Goal: Information Seeking & Learning: Learn about a topic

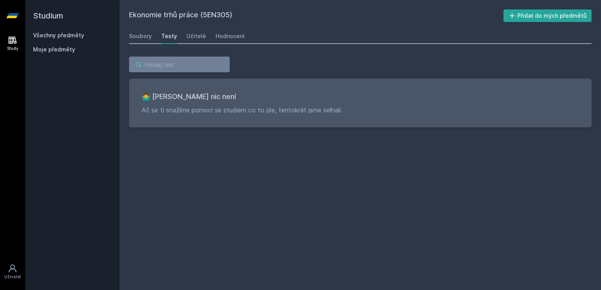
click at [154, 65] on input "search" at bounding box center [179, 65] width 101 height 16
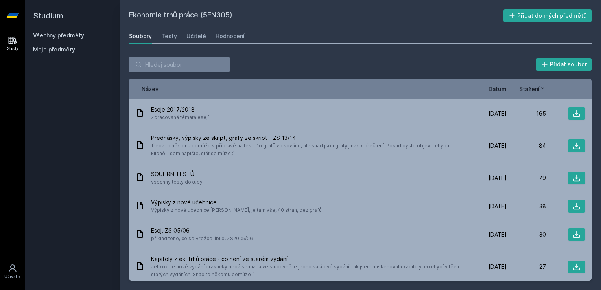
click at [66, 39] on link "Všechny předměty" at bounding box center [58, 35] width 51 height 7
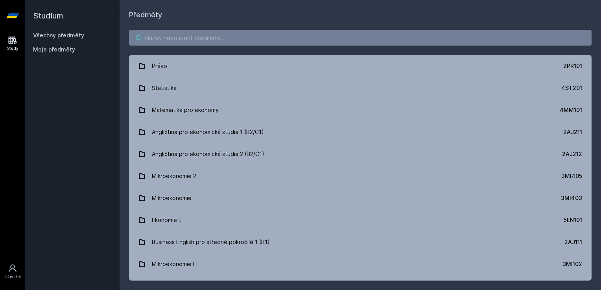
click at [172, 39] on input "search" at bounding box center [360, 38] width 463 height 16
paste input "5HP311"
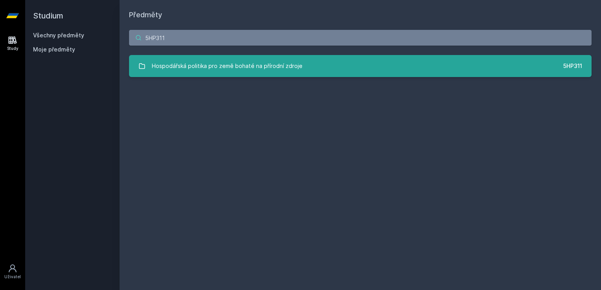
type input "5HP311"
click at [212, 72] on div "Hospodářská politika pro země bohaté na přírodní zdroje" at bounding box center [227, 66] width 151 height 16
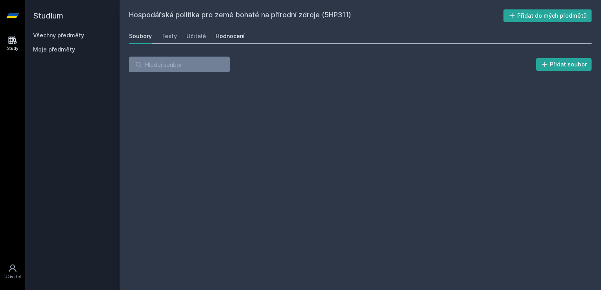
click at [222, 39] on div "Hodnocení" at bounding box center [230, 36] width 29 height 8
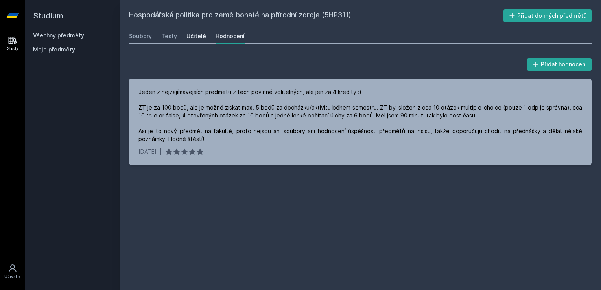
click at [194, 37] on div "Učitelé" at bounding box center [196, 36] width 20 height 8
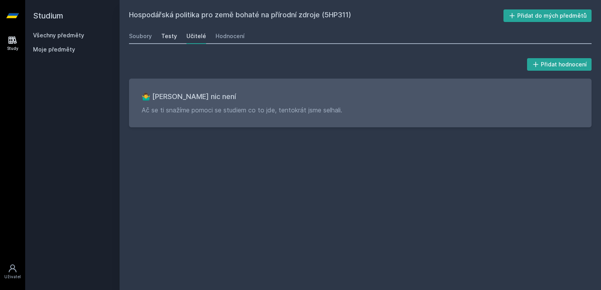
click at [172, 35] on div "Testy" at bounding box center [169, 36] width 16 height 8
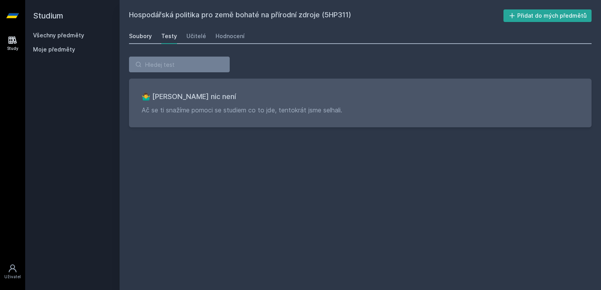
click at [143, 35] on div "Soubory" at bounding box center [140, 36] width 23 height 8
click at [74, 37] on link "Všechny předměty" at bounding box center [58, 35] width 51 height 7
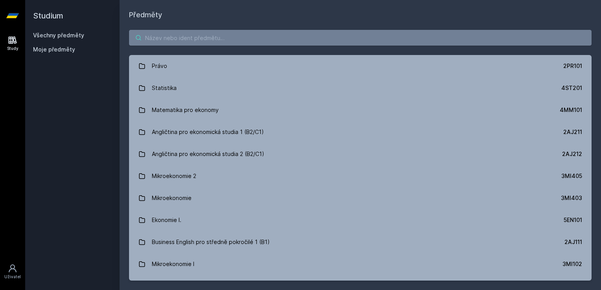
click at [176, 39] on input "search" at bounding box center [360, 38] width 463 height 16
paste input "1DP151"
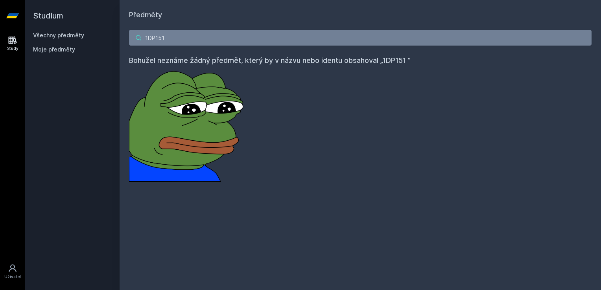
type input "1DP151"
drag, startPoint x: 235, startPoint y: 28, endPoint x: 221, endPoint y: 42, distance: 19.7
click at [221, 42] on div "1DP151 Bohužel neznáme žádný předmět, který by v názvu nebo identu obsahoval „1…" at bounding box center [360, 105] width 481 height 171
click at [221, 42] on input "1DP151" at bounding box center [360, 38] width 463 height 16
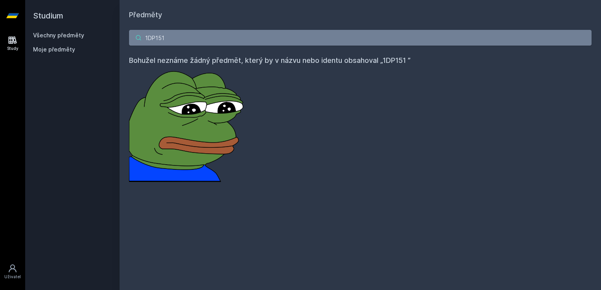
click at [221, 42] on input "1DP151" at bounding box center [360, 38] width 463 height 16
paste input "2RO131"
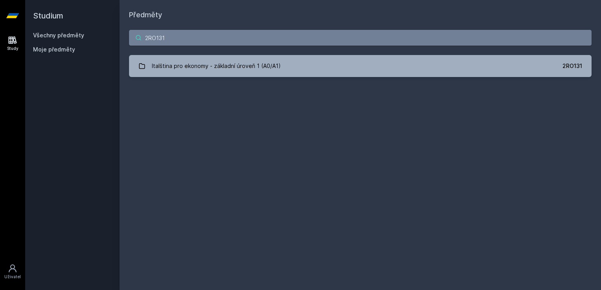
type input "2RO131"
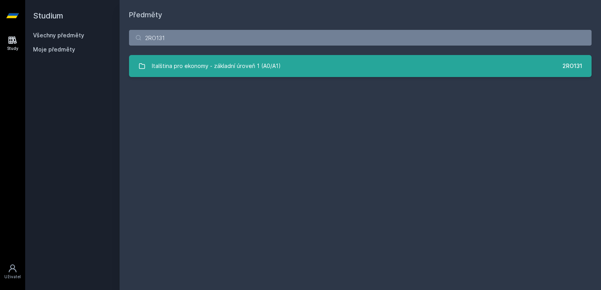
click at [260, 69] on div "Italština pro ekonomy - základní úroveň 1 (A0/A1)" at bounding box center [216, 66] width 129 height 16
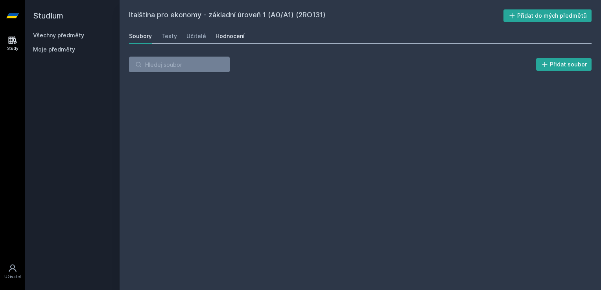
click at [222, 37] on div "Hodnocení" at bounding box center [230, 36] width 29 height 8
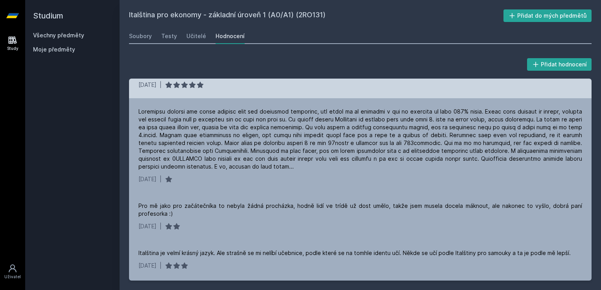
scroll to position [76, 0]
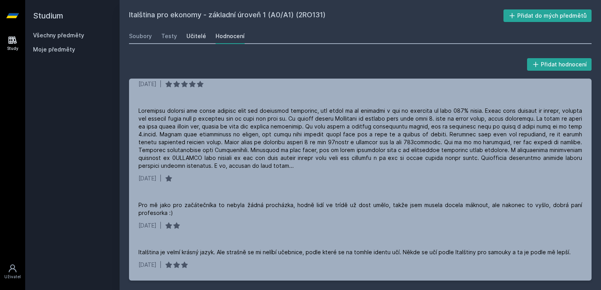
click at [189, 36] on div "Učitelé" at bounding box center [196, 36] width 20 height 8
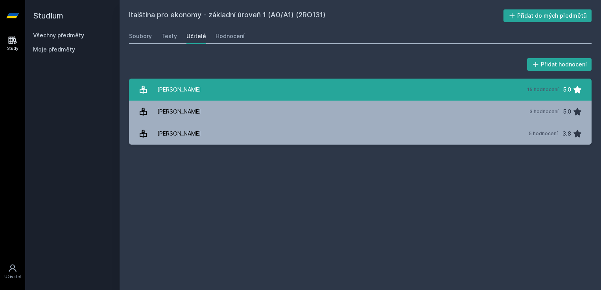
click at [186, 90] on div "[PERSON_NAME]" at bounding box center [179, 90] width 44 height 16
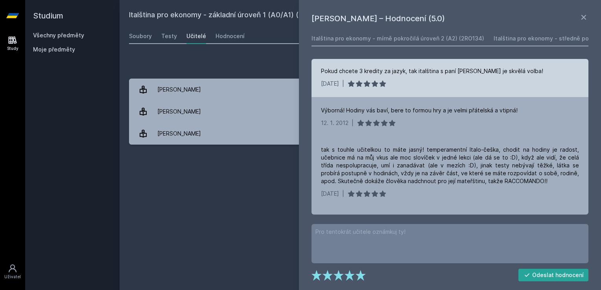
scroll to position [560, 0]
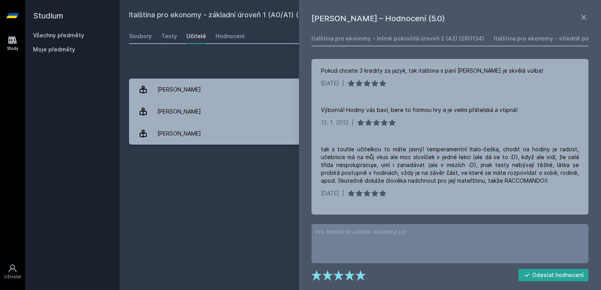
click at [293, 204] on div "Italština pro ekonomy - základní úroveň 1 (A0/A1) (2RO131) Přidat do mých předm…" at bounding box center [360, 144] width 463 height 271
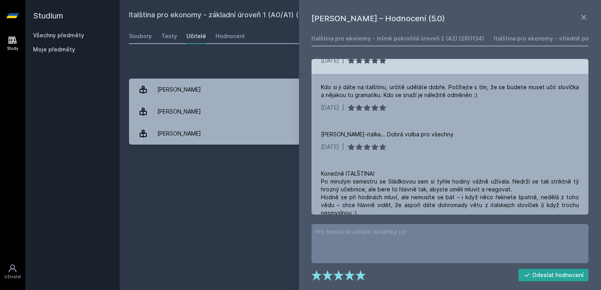
scroll to position [748, 0]
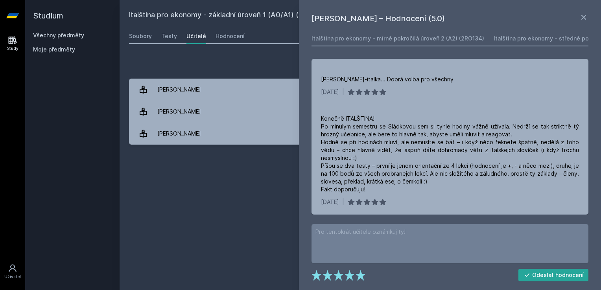
click at [82, 36] on div "Všechny předměty" at bounding box center [72, 35] width 79 height 8
click at [73, 34] on link "Všechny předměty" at bounding box center [58, 35] width 51 height 7
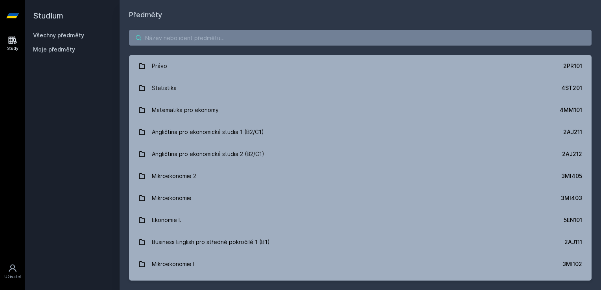
click at [166, 39] on input "search" at bounding box center [360, 38] width 463 height 16
paste input "3MG303"
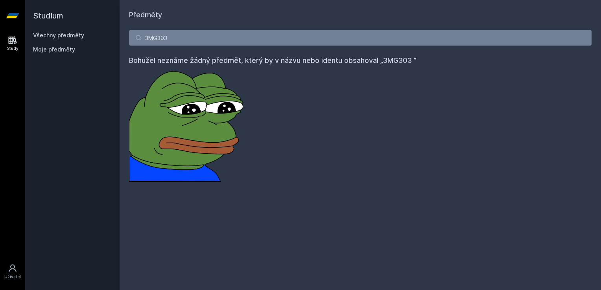
click at [77, 39] on link "Všechny předměty" at bounding box center [58, 35] width 51 height 7
click at [70, 35] on link "Všechny předměty" at bounding box center [58, 35] width 51 height 7
drag, startPoint x: 187, startPoint y: 37, endPoint x: 171, endPoint y: 35, distance: 16.2
click at [171, 35] on input "3MG303" at bounding box center [360, 38] width 463 height 16
drag, startPoint x: 174, startPoint y: 48, endPoint x: 170, endPoint y: 38, distance: 10.5
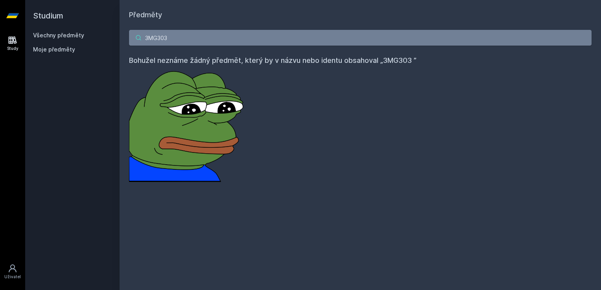
click at [170, 38] on div "3MG303 Bohužel neznáme žádný předmět, který by v názvu nebo identu obsahoval „3…" at bounding box center [360, 105] width 481 height 171
drag, startPoint x: 170, startPoint y: 38, endPoint x: 122, endPoint y: 34, distance: 48.9
click at [122, 34] on div "3MG303 Bohužel neznáme žádný předmět, který by v názvu nebo identu obsahoval „3…" at bounding box center [360, 105] width 481 height 171
paste input "1FU350"
type input "1FU350"
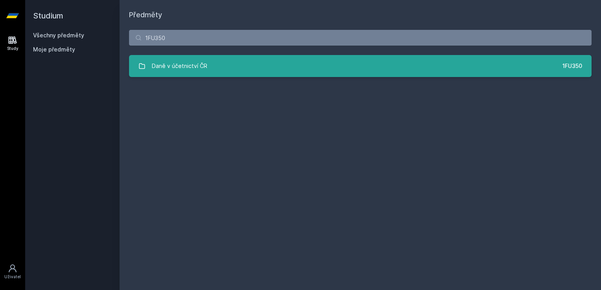
click at [207, 70] on link "Daně v účetnictví ČR 1FU350" at bounding box center [360, 66] width 463 height 22
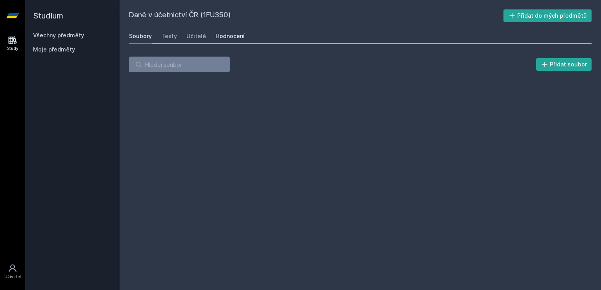
click at [220, 36] on div "Hodnocení" at bounding box center [230, 36] width 29 height 8
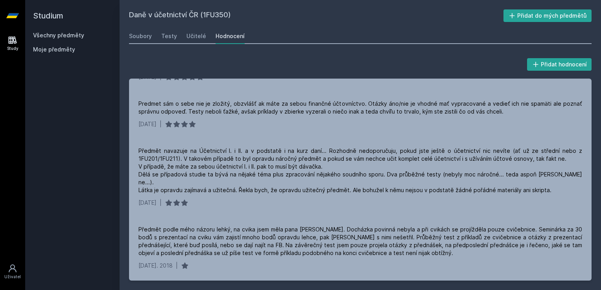
scroll to position [272, 0]
